Goal: Information Seeking & Learning: Check status

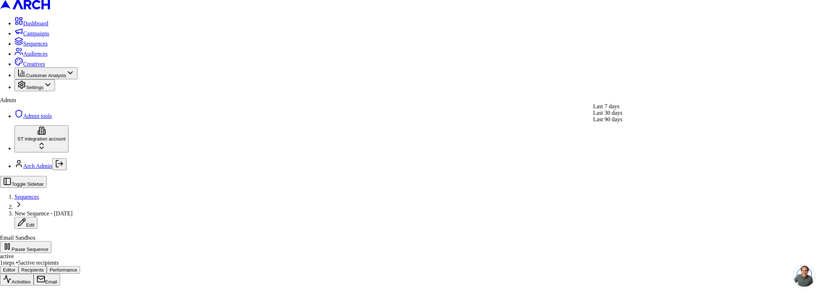
drag, startPoint x: 584, startPoint y: 83, endPoint x: 684, endPoint y: 94, distance: 100.6
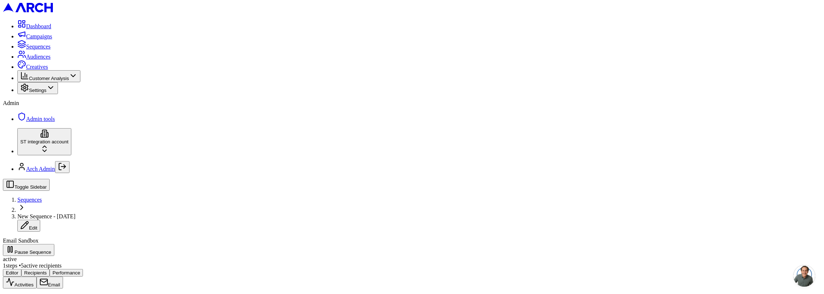
scroll to position [202, 0]
